Goal: Information Seeking & Learning: Learn about a topic

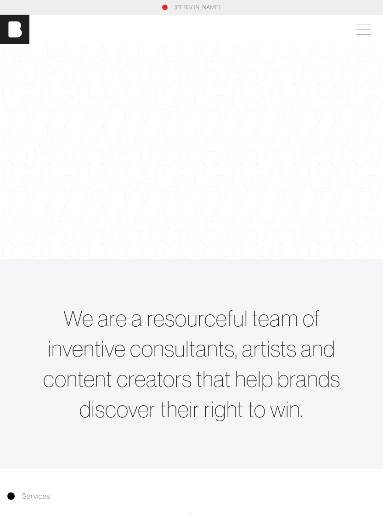
click at [357, 24] on span at bounding box center [363, 24] width 15 height 0
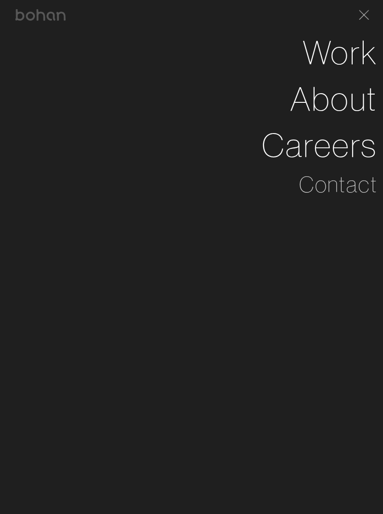
click at [351, 58] on link "Work" at bounding box center [340, 52] width 75 height 46
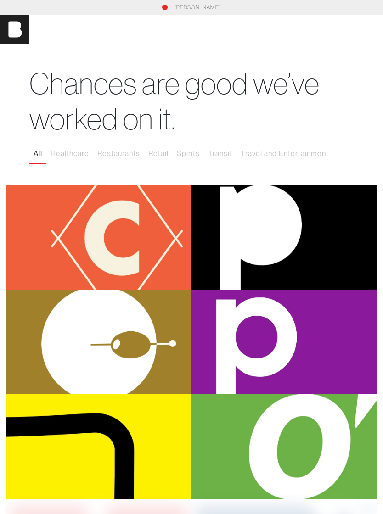
click at [126, 152] on button "Restaurants" at bounding box center [118, 153] width 51 height 19
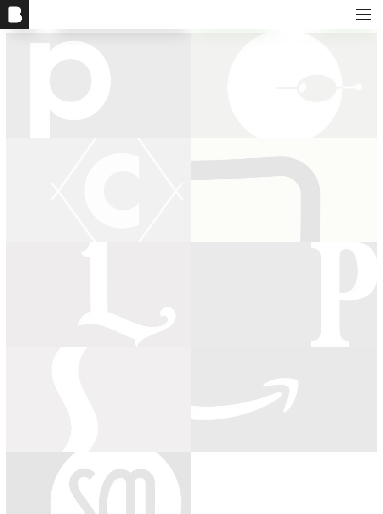
scroll to position [257, 0]
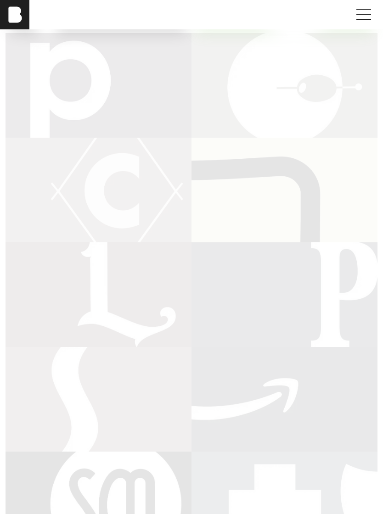
click at [38, 109] on div "Popshelf" at bounding box center [99, 85] width 186 height 105
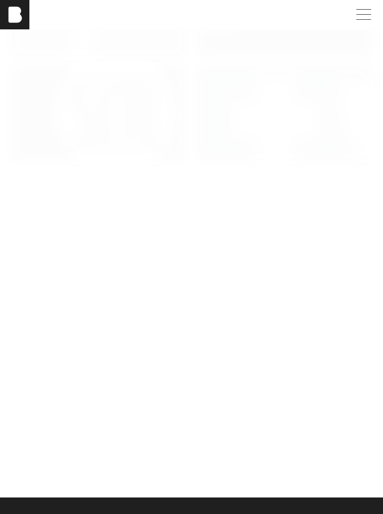
scroll to position [769, 0]
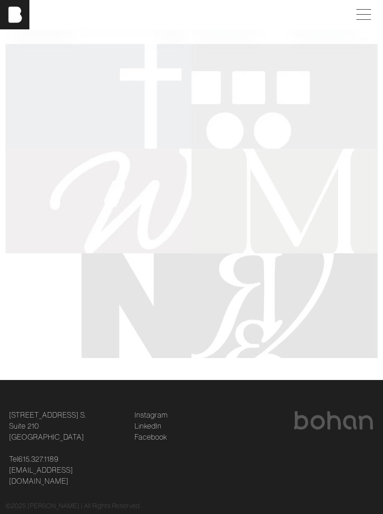
click at [154, 325] on div "National Fire Sprinkler Association" at bounding box center [99, 306] width 186 height 105
